Goal: Task Accomplishment & Management: Manage account settings

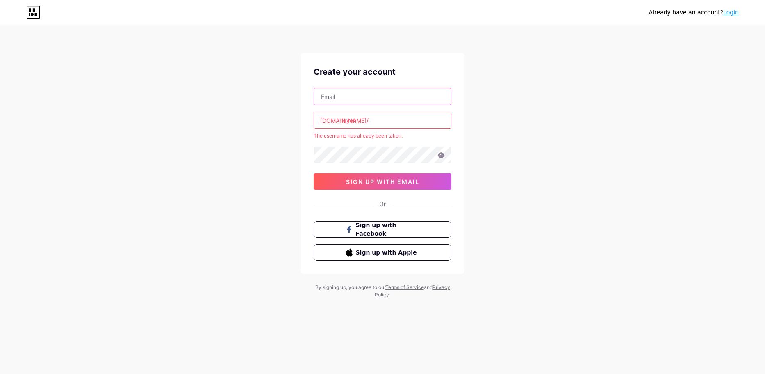
click at [364, 101] on input "text" at bounding box center [382, 96] width 137 height 16
type input "[EMAIL_ADDRESS][DOMAIN_NAME]"
click at [388, 121] on input "layon" at bounding box center [382, 120] width 137 height 16
type input "l"
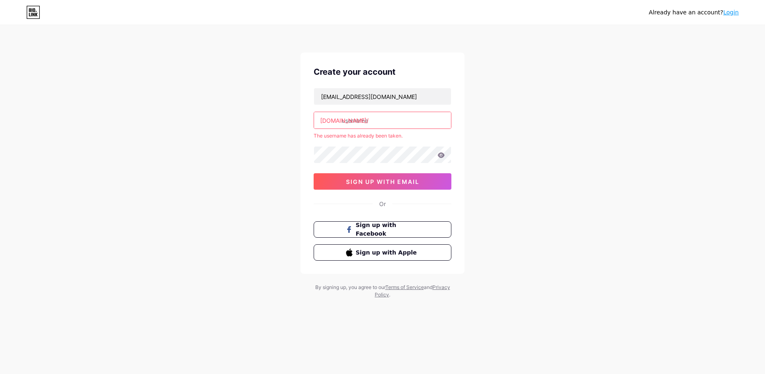
type input "l"
type input "leandro;"
click at [396, 225] on span "Sign up with Facebook" at bounding box center [388, 230] width 64 height 18
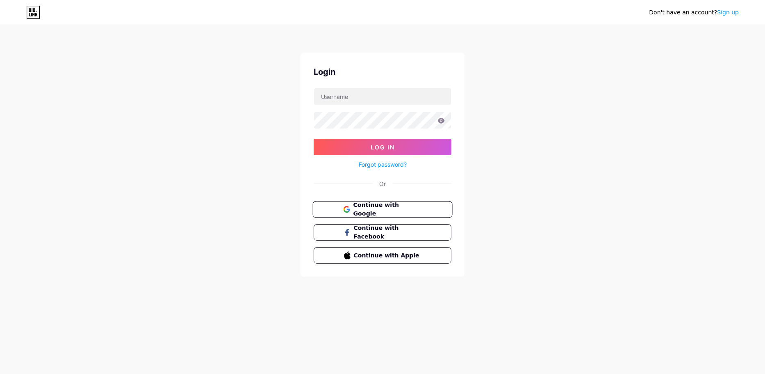
click at [379, 208] on span "Continue with Google" at bounding box center [387, 210] width 68 height 18
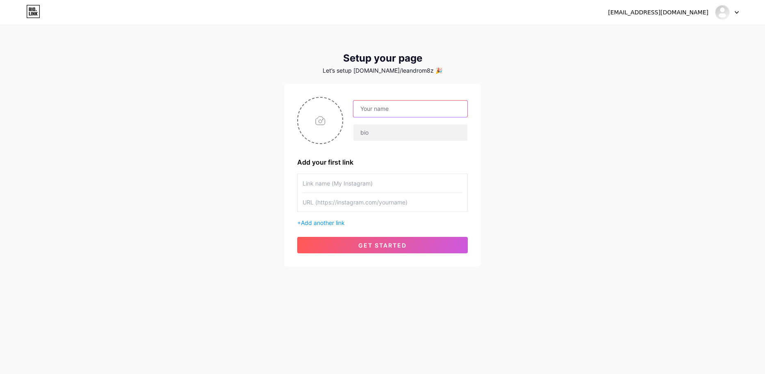
click at [393, 110] on input "text" at bounding box center [411, 108] width 114 height 16
type input "Layon."
click at [317, 120] on input "file" at bounding box center [320, 121] width 44 height 46
type input "C:\fakepath\35b168c4-e0ef-45ae-9113-03a1d25fd9d5.jpg"
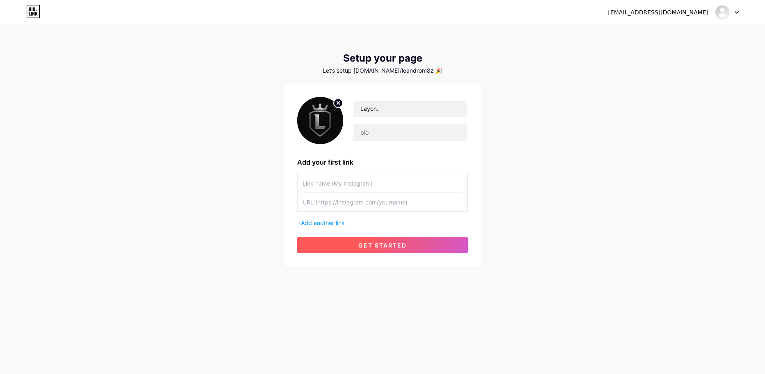
click at [361, 245] on span "get started" at bounding box center [382, 245] width 48 height 7
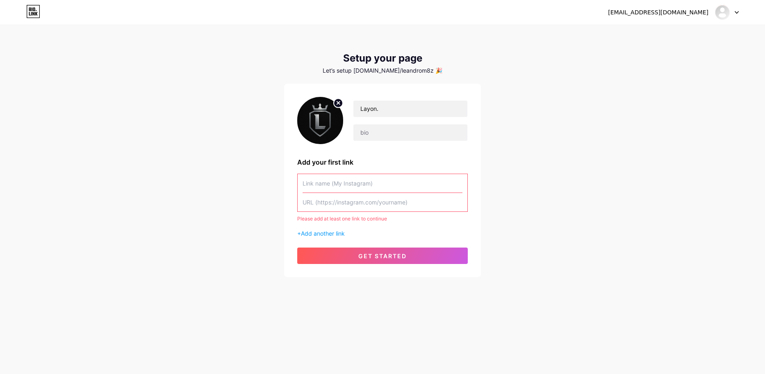
click at [361, 205] on input "text" at bounding box center [383, 202] width 160 height 18
click at [361, 188] on input "text" at bounding box center [383, 183] width 160 height 18
click at [386, 205] on input "text" at bounding box center [383, 202] width 160 height 18
paste input "[URL][DOMAIN_NAME]"
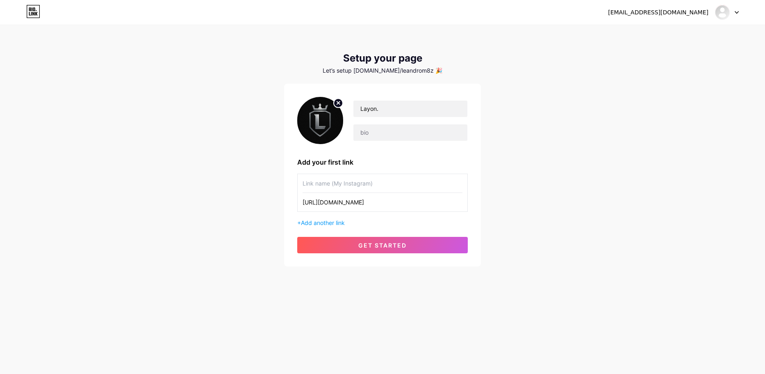
type input "[URL][DOMAIN_NAME]"
click at [383, 187] on input "text" at bounding box center [383, 183] width 160 height 18
click at [387, 247] on span "get started" at bounding box center [382, 245] width 48 height 7
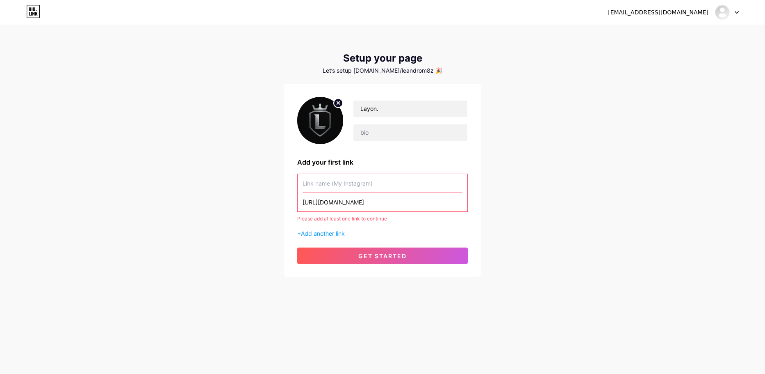
click at [357, 185] on input "text" at bounding box center [383, 183] width 160 height 18
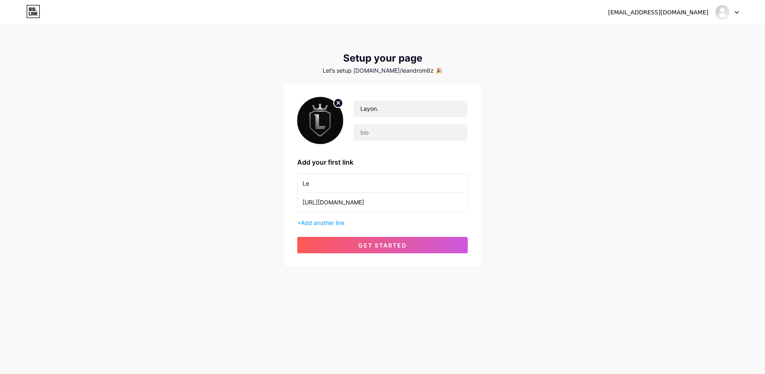
type input "L"
type input "U"
type input "Instagram"
click at [377, 247] on span "get started" at bounding box center [382, 245] width 48 height 7
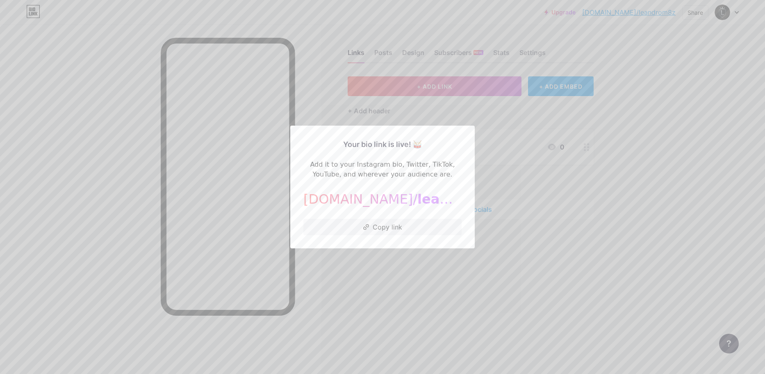
click at [497, 297] on div at bounding box center [382, 187] width 765 height 374
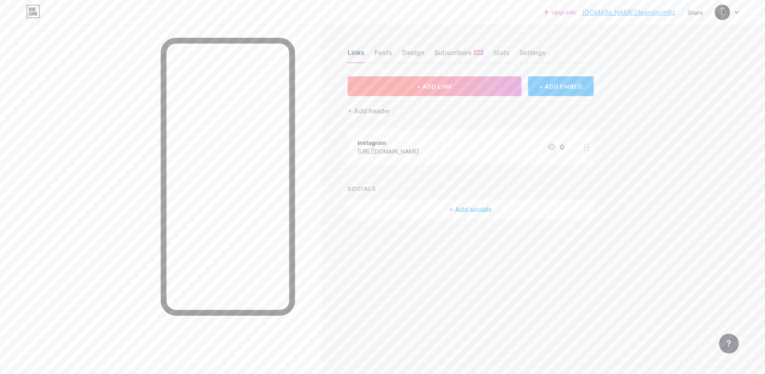
click at [445, 84] on span "+ ADD LINK" at bounding box center [434, 86] width 35 height 7
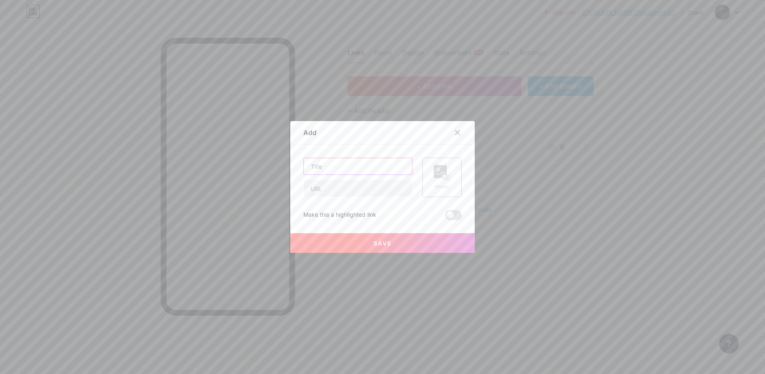
click at [353, 171] on input "text" at bounding box center [358, 166] width 108 height 16
type input "Youtube"
click at [349, 189] on input "text" at bounding box center [358, 188] width 108 height 16
paste input "[URL][DOMAIN_NAME]"
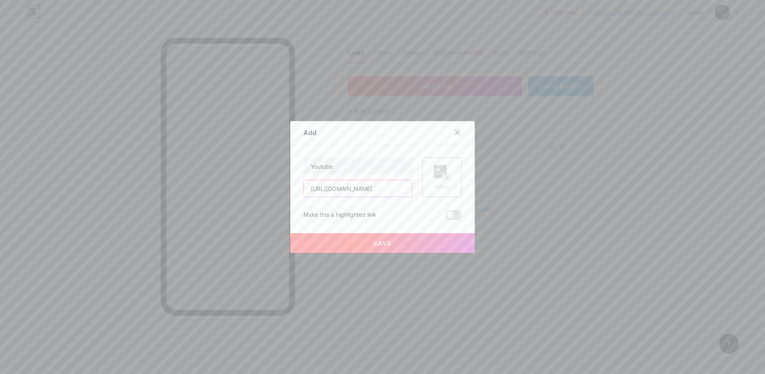
type input "[URL][DOMAIN_NAME]"
drag, startPoint x: 387, startPoint y: 246, endPoint x: 388, endPoint y: 242, distance: 4.6
click at [387, 245] on span "Save" at bounding box center [383, 243] width 18 height 7
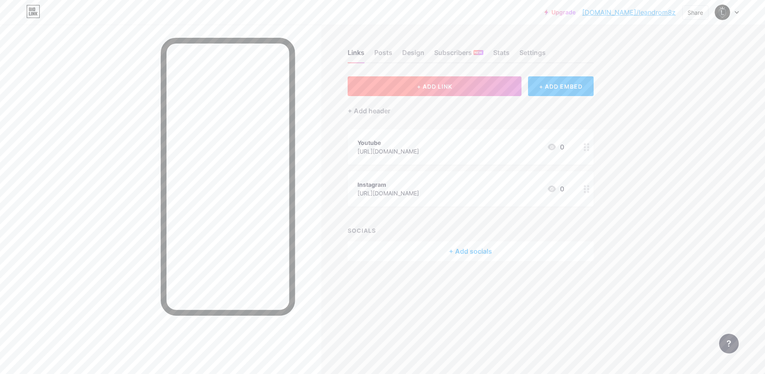
click at [445, 84] on span "+ ADD LINK" at bounding box center [434, 86] width 35 height 7
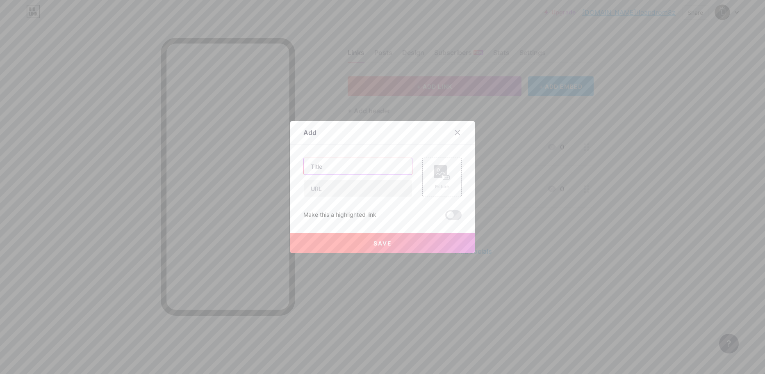
click at [338, 170] on input "text" at bounding box center [358, 166] width 108 height 16
type input "TikTok."
click at [325, 187] on input "text" at bounding box center [358, 188] width 108 height 16
paste input "[URL][DOMAIN_NAME]"
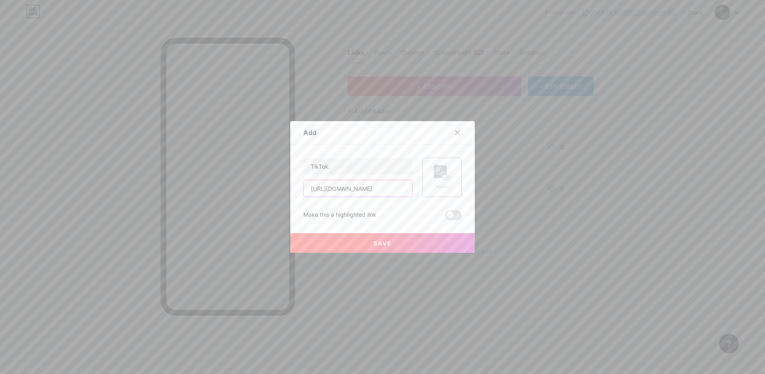
type input "[URL][DOMAIN_NAME]"
click at [416, 244] on button "Save" at bounding box center [382, 243] width 185 height 20
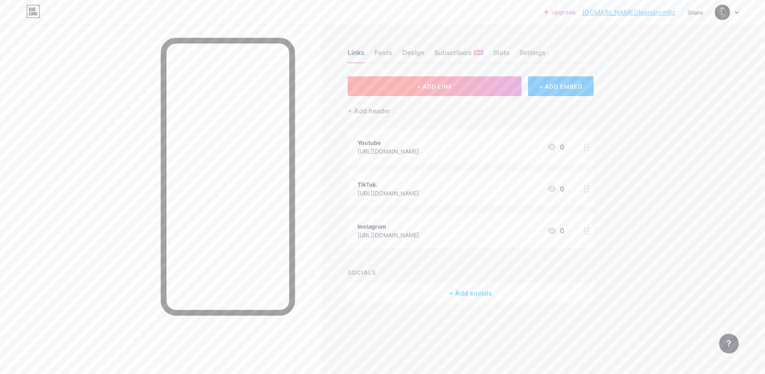
click at [445, 84] on span "+ ADD LINK" at bounding box center [434, 86] width 35 height 7
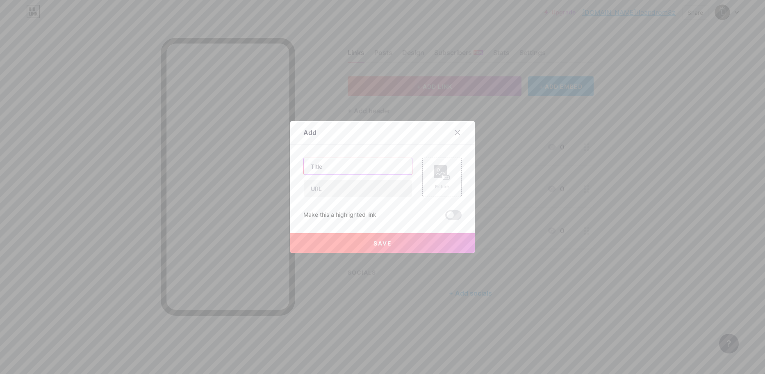
click at [381, 164] on input "text" at bounding box center [358, 166] width 108 height 16
type input "Facebook"
click at [350, 192] on input "text" at bounding box center [358, 188] width 108 height 16
paste input "[URL][DOMAIN_NAME]"
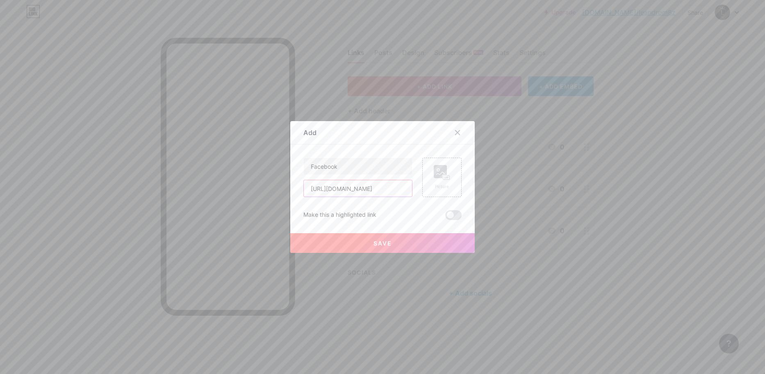
type input "[URL][DOMAIN_NAME]"
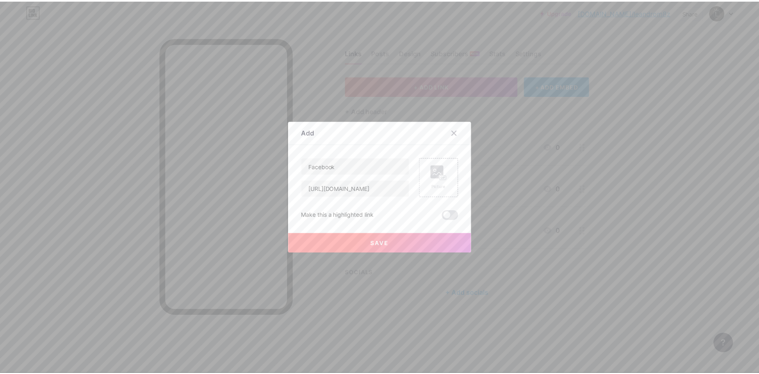
scroll to position [0, 0]
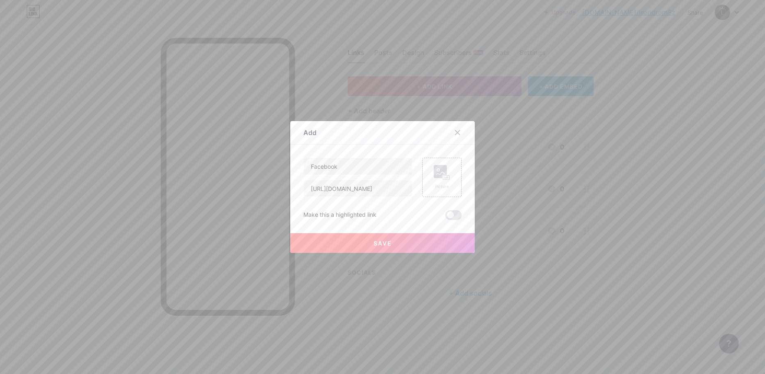
click at [382, 246] on span "Save" at bounding box center [383, 243] width 18 height 7
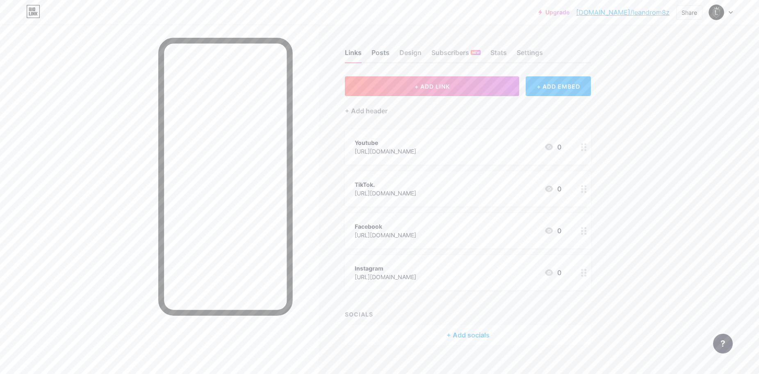
click at [383, 53] on div "Posts" at bounding box center [381, 55] width 18 height 15
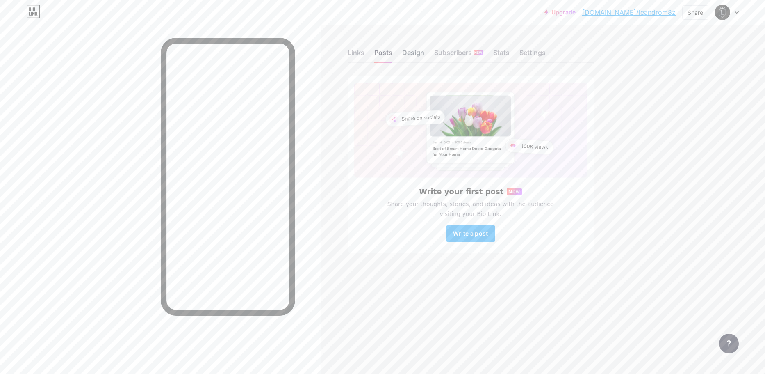
click at [414, 55] on div "Design" at bounding box center [413, 55] width 22 height 15
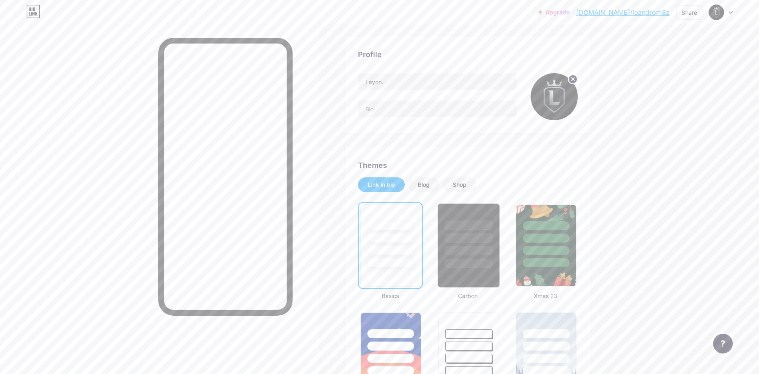
scroll to position [41, 0]
click at [473, 235] on div at bounding box center [469, 237] width 48 height 9
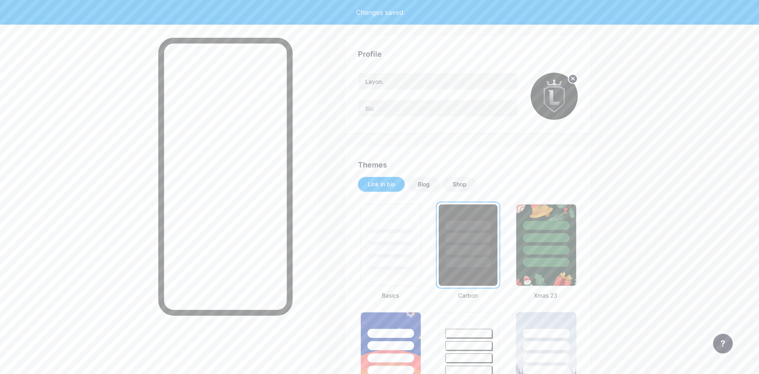
click at [482, 263] on div at bounding box center [468, 262] width 46 height 9
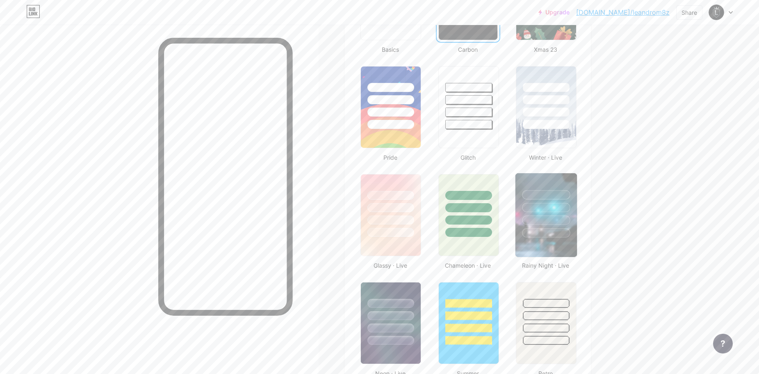
scroll to position [287, 0]
click at [543, 235] on div at bounding box center [546, 232] width 48 height 9
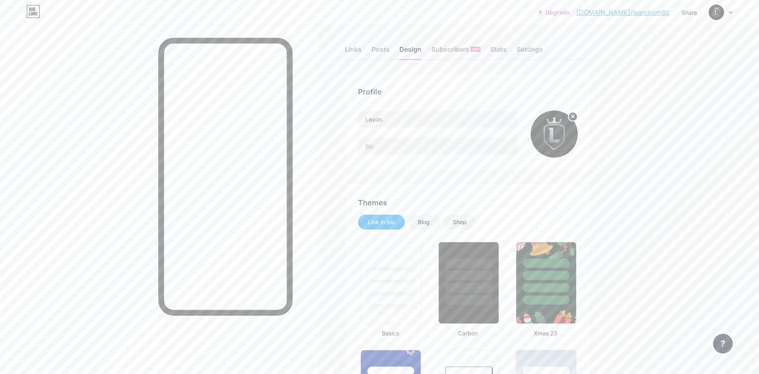
scroll to position [0, 0]
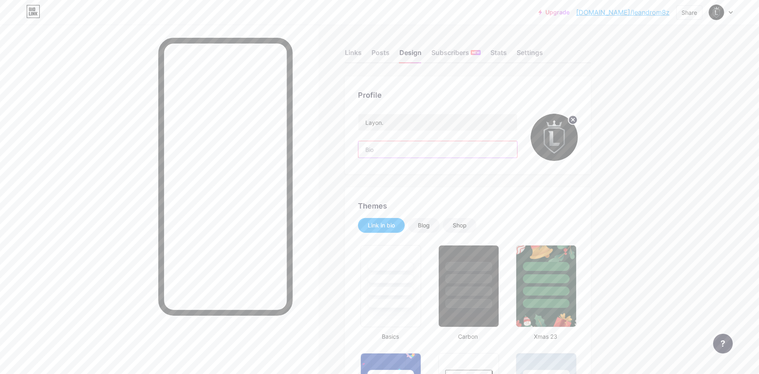
click at [388, 149] on input "text" at bounding box center [437, 149] width 159 height 16
paste input "Iniciando un proyecto para superar y mejorar mi rendimiento como jugador y crea…"
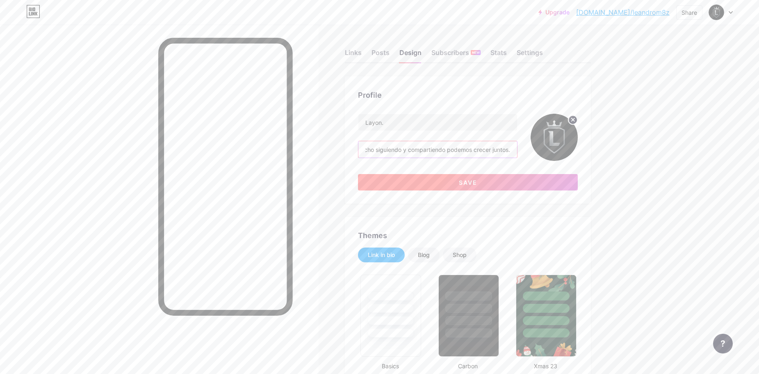
type input "Iniciando un proyecto para superar y mejorar mi rendimiento como jugador y crea…"
click at [497, 181] on button "Save" at bounding box center [468, 182] width 220 height 16
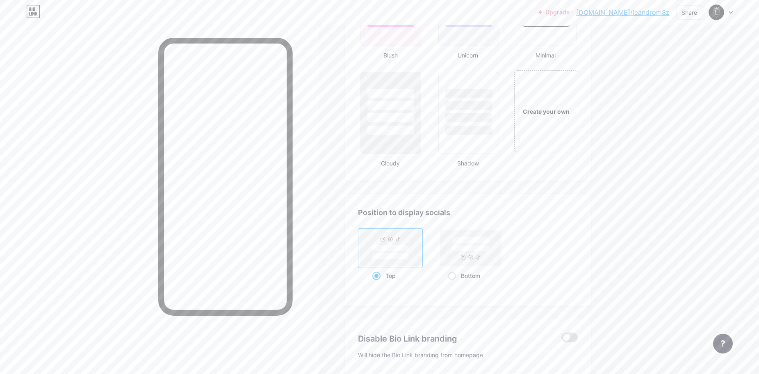
scroll to position [943, 0]
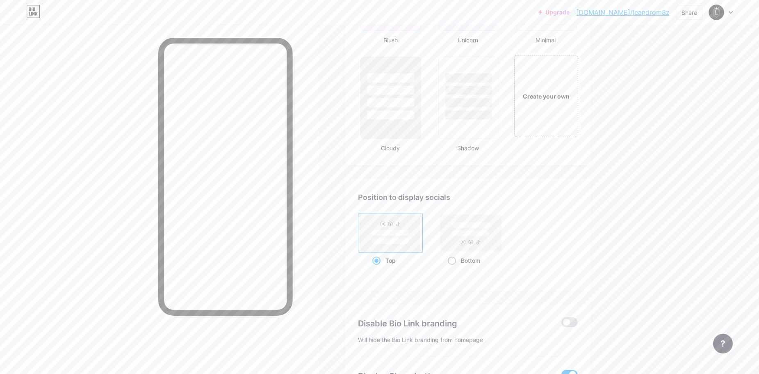
click at [454, 262] on span at bounding box center [452, 260] width 8 height 8
click at [453, 268] on input "Bottom" at bounding box center [450, 270] width 5 height 5
radio input "true"
click at [384, 260] on div "Top" at bounding box center [390, 260] width 37 height 15
click at [378, 268] on input "Top" at bounding box center [374, 270] width 5 height 5
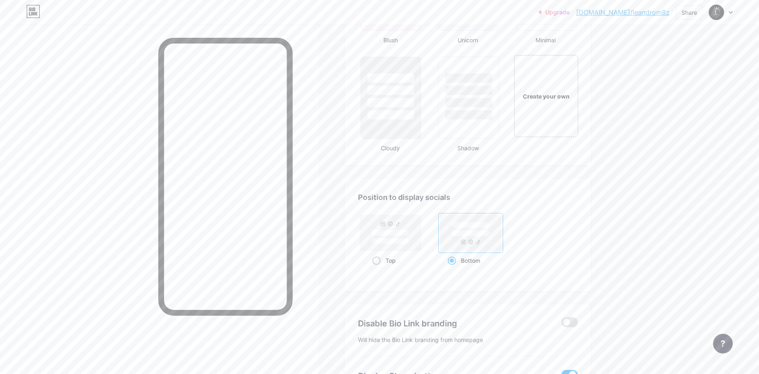
radio input "true"
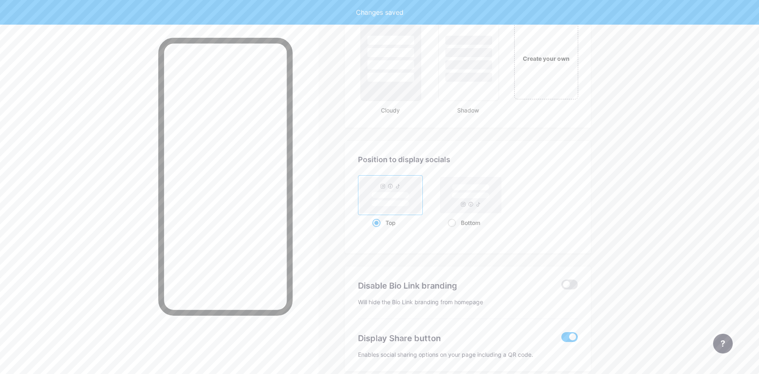
scroll to position [984, 0]
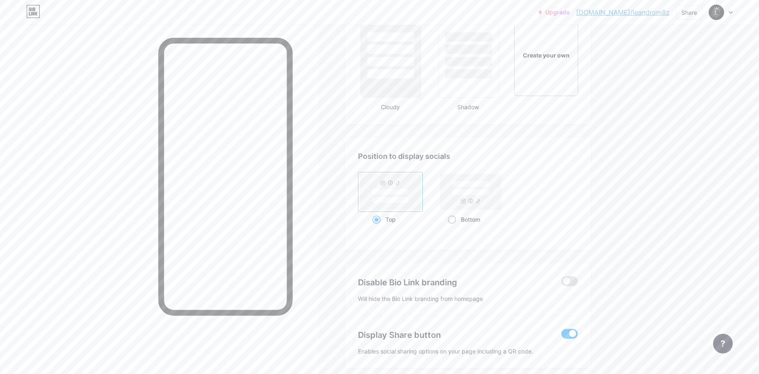
click at [453, 223] on span at bounding box center [452, 219] width 8 height 8
click at [453, 227] on input "Bottom" at bounding box center [450, 229] width 5 height 5
radio input "true"
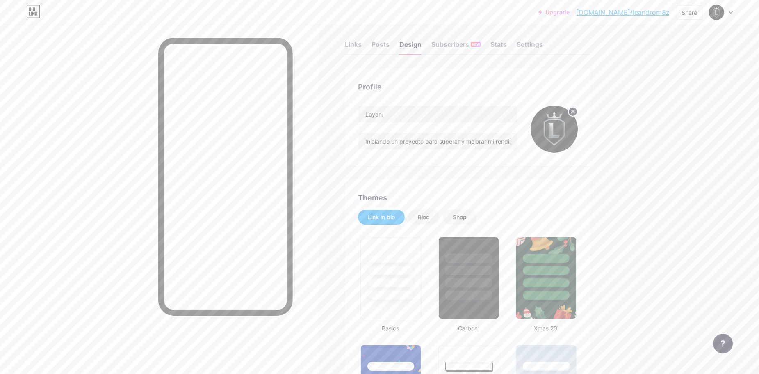
scroll to position [0, 0]
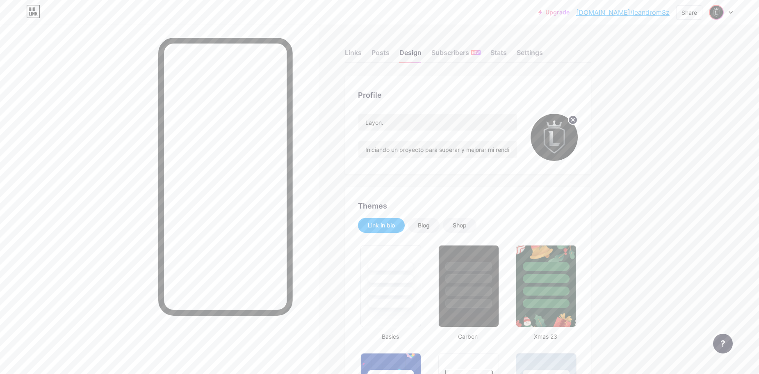
click at [722, 12] on img at bounding box center [716, 12] width 13 height 13
click at [691, 12] on div "Share" at bounding box center [690, 12] width 16 height 9
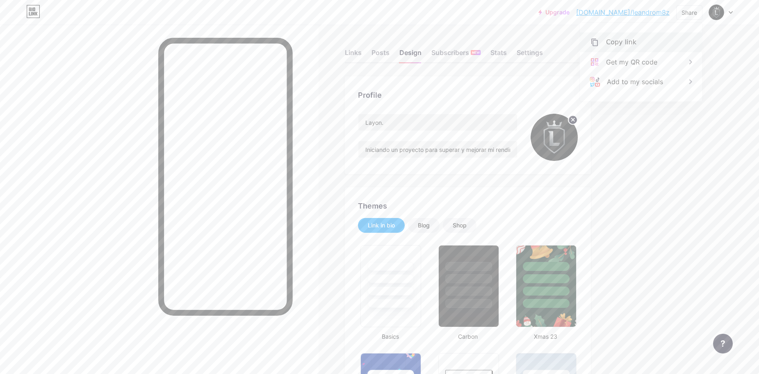
click at [621, 43] on div "Copy link" at bounding box center [621, 42] width 30 height 10
click at [358, 55] on div "Links" at bounding box center [353, 55] width 17 height 15
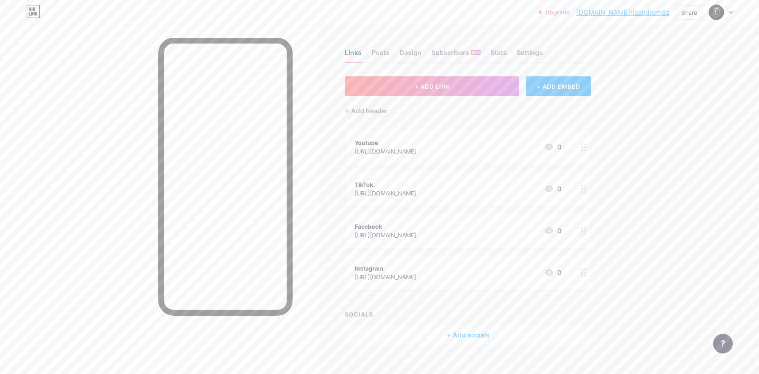
click at [587, 189] on circle at bounding box center [586, 189] width 2 height 2
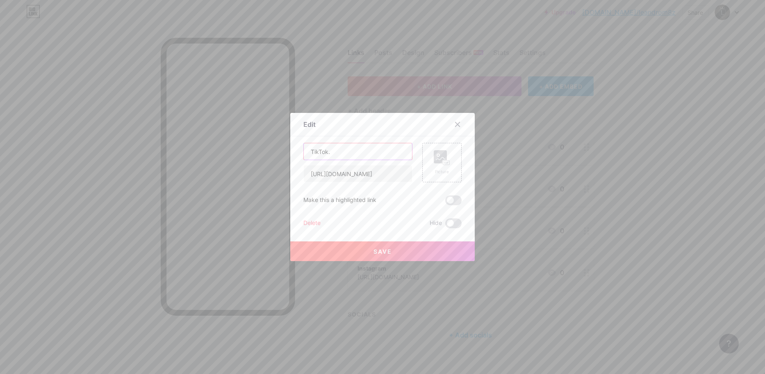
click at [345, 155] on input "TikTok." at bounding box center [358, 151] width 108 height 16
type input "TikTok"
click at [376, 245] on button "Save" at bounding box center [382, 251] width 185 height 20
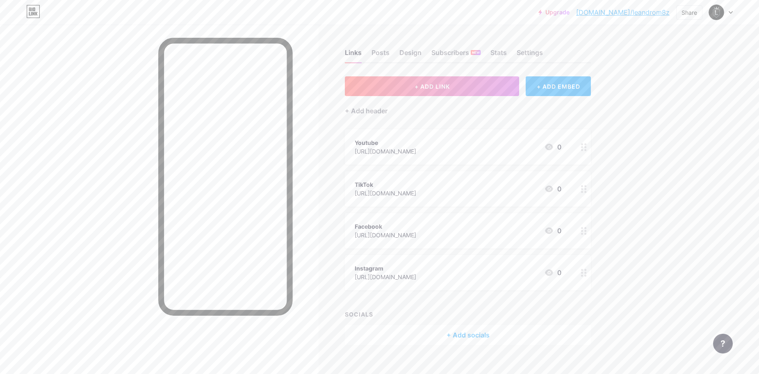
click at [643, 174] on div "Upgrade [DOMAIN_NAME]/leandr... [DOMAIN_NAME]/leandrom8z Share Switch accounts …" at bounding box center [379, 193] width 759 height 386
click at [534, 53] on div "Settings" at bounding box center [530, 55] width 26 height 15
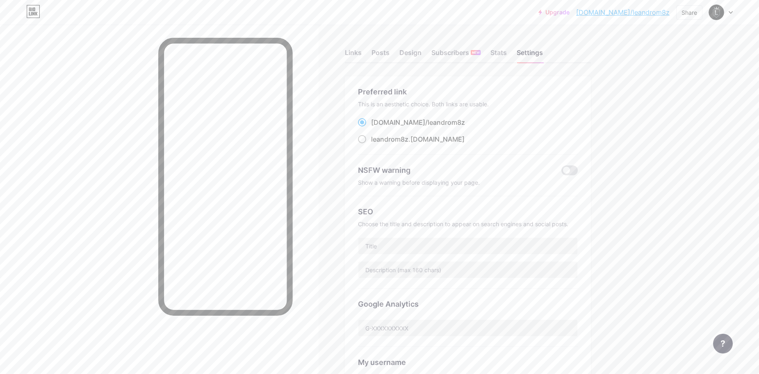
click at [366, 139] on span at bounding box center [362, 139] width 8 height 8
click at [371, 144] on input "leandrom8z .[DOMAIN_NAME]" at bounding box center [373, 146] width 5 height 5
radio input "true"
drag, startPoint x: 685, startPoint y: 126, endPoint x: 739, endPoint y: 23, distance: 115.9
click at [688, 123] on div "Upgrade [DOMAIN_NAME]/leandr... [DOMAIN_NAME]/leandrom8z Share Switch accounts …" at bounding box center [379, 336] width 759 height 672
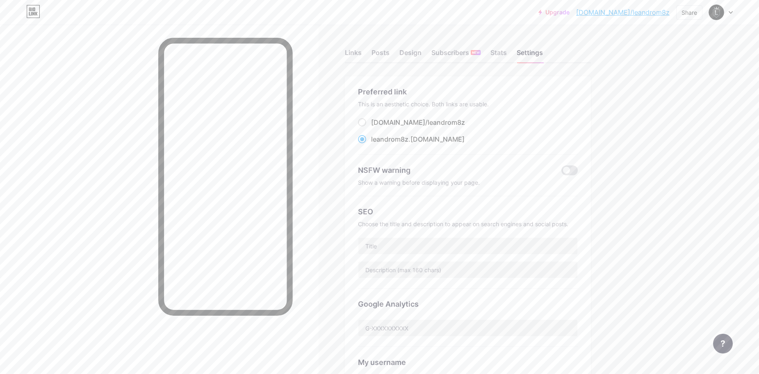
click at [672, 126] on div "Upgrade [DOMAIN_NAME]/leandr... [DOMAIN_NAME]/leandrom8z Share Switch accounts …" at bounding box center [379, 336] width 759 height 672
click at [355, 53] on div "Links" at bounding box center [353, 55] width 17 height 15
